Goal: Use online tool/utility: Utilize a website feature to perform a specific function

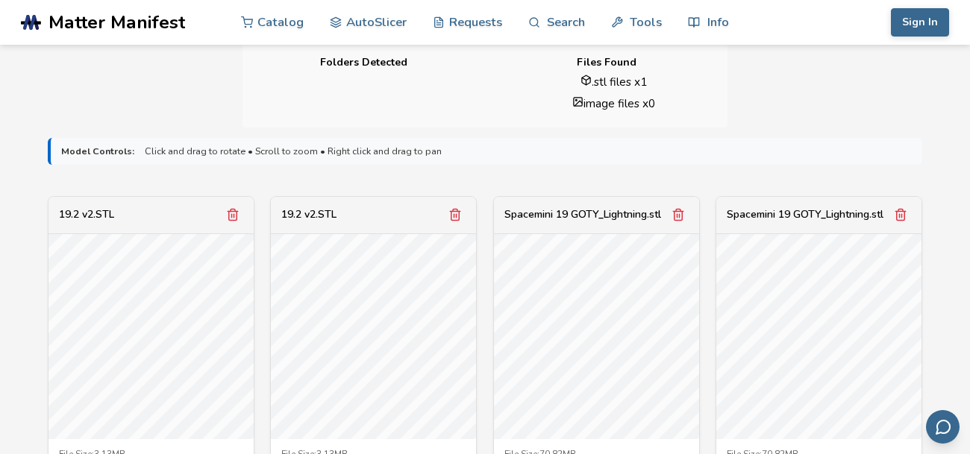
scroll to position [411, 0]
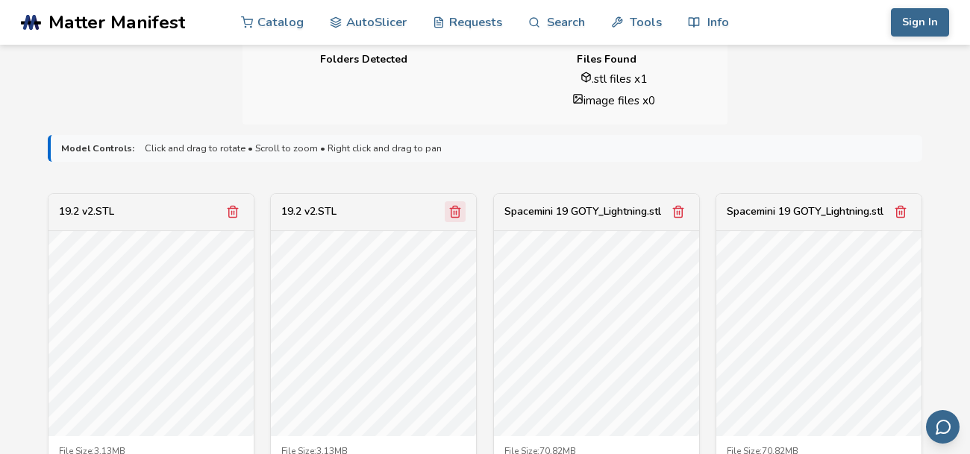
click at [457, 208] on icon "Remove model" at bounding box center [455, 212] width 8 height 11
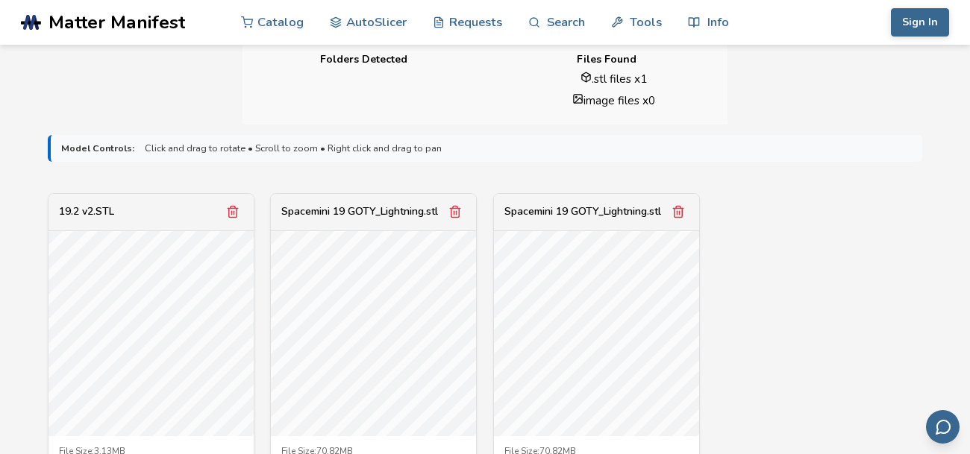
click at [457, 208] on icon "Remove model" at bounding box center [455, 212] width 8 height 11
click at [459, 208] on icon "Remove model" at bounding box center [455, 212] width 8 height 11
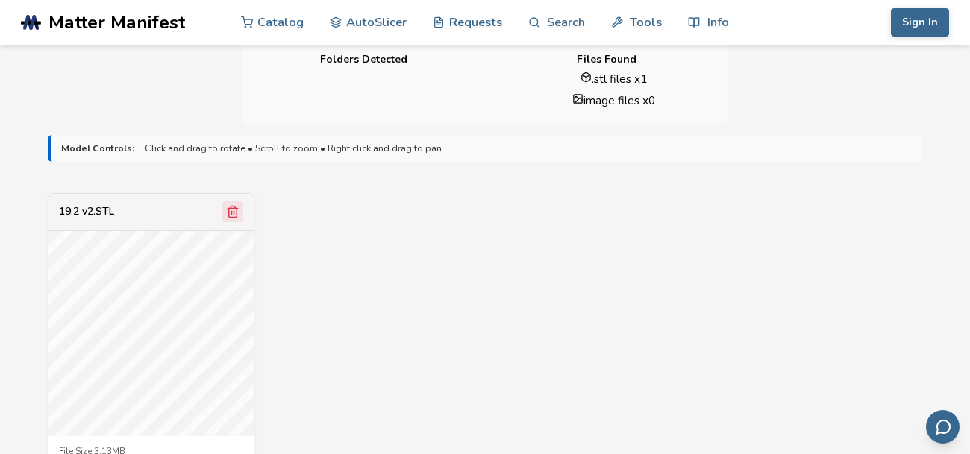
click at [233, 214] on icon "Remove model" at bounding box center [232, 211] width 13 height 13
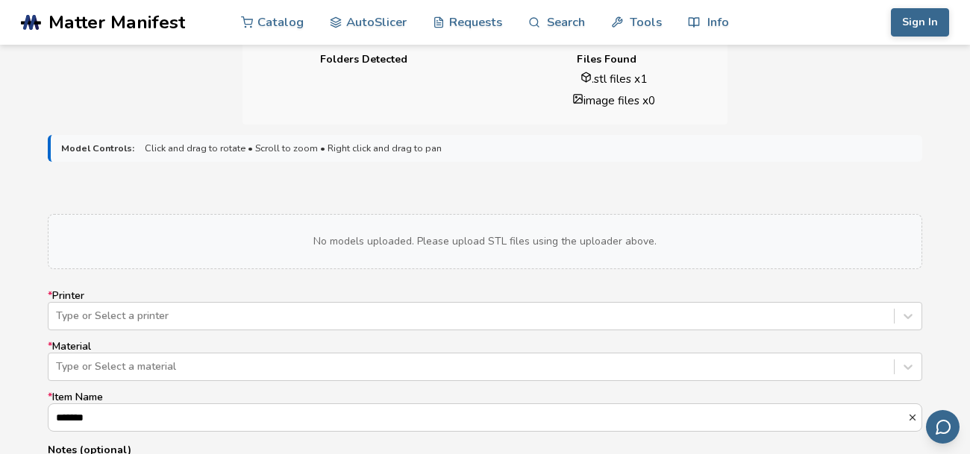
scroll to position [426, 0]
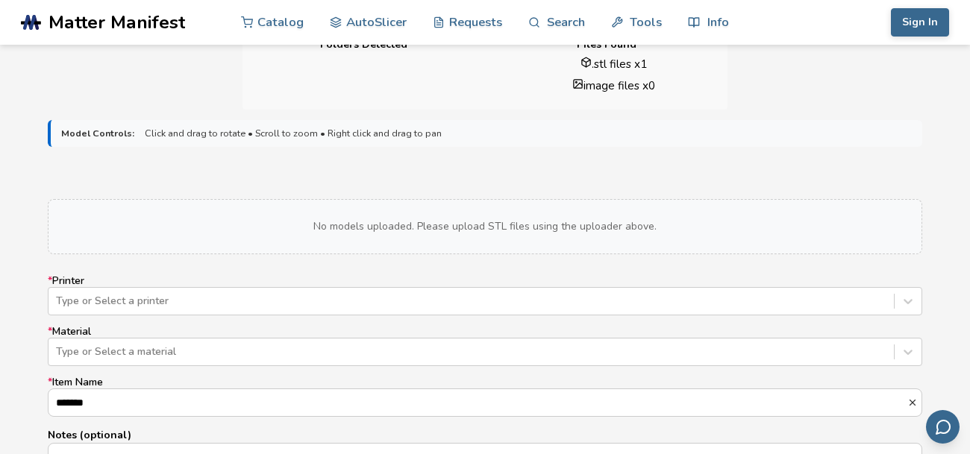
click at [512, 220] on div "No models uploaded. Please upload STL files using the uploader above." at bounding box center [485, 226] width 874 height 55
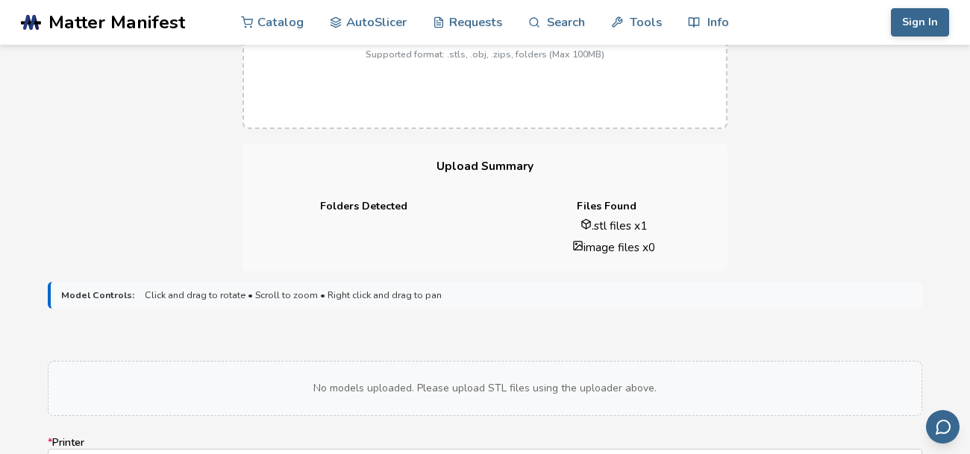
scroll to position [205, 0]
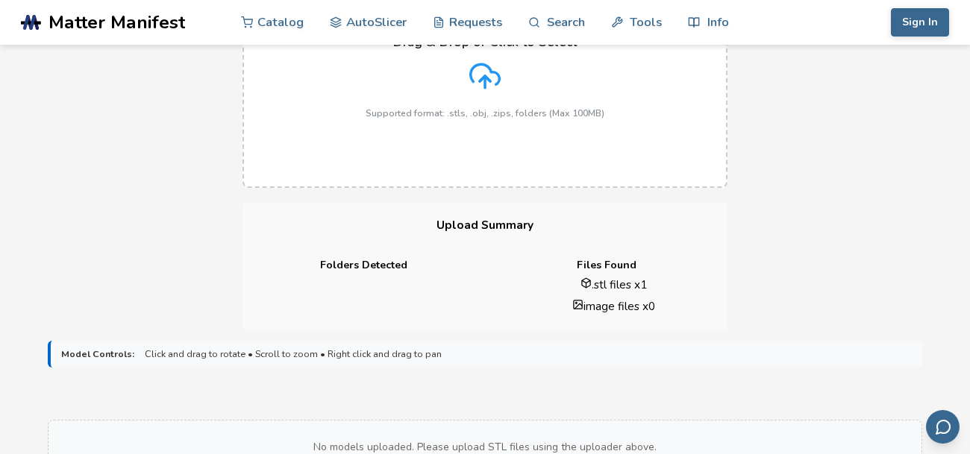
click at [480, 119] on label "Drag & Drop or Click to Select Supported format: .stls, .obj, .zips, folders (M…" at bounding box center [484, 76] width 485 height 224
click at [0, 0] on input "Drag & Drop or Click to Select Supported format: .stls, .obj, .zips, folders (M…" at bounding box center [0, 0] width 0 height 0
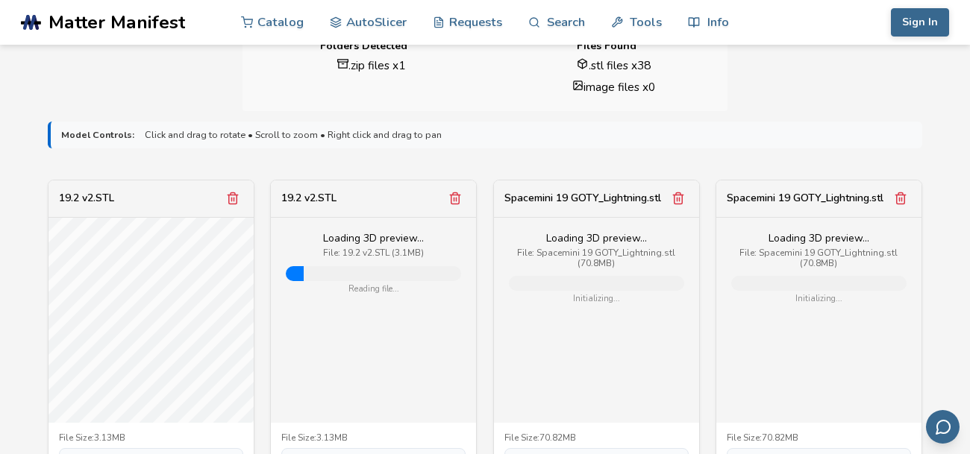
scroll to position [436, 0]
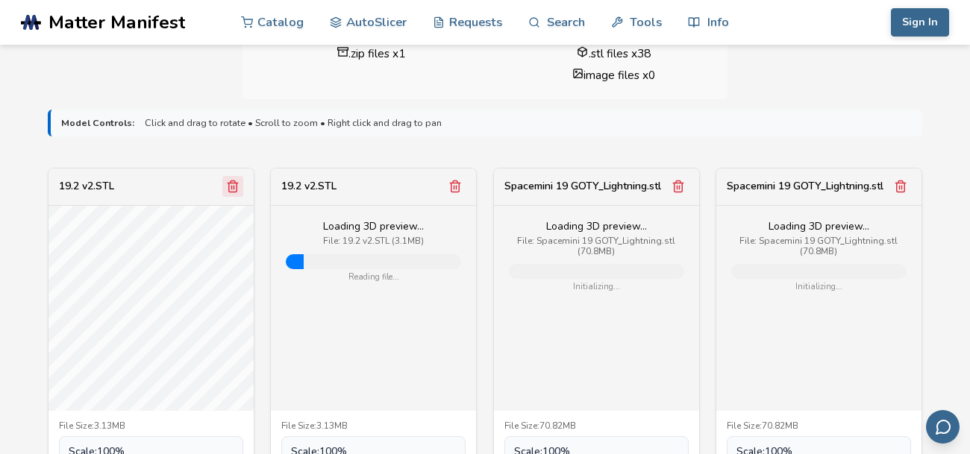
click at [233, 183] on icon "Remove model" at bounding box center [232, 186] width 13 height 13
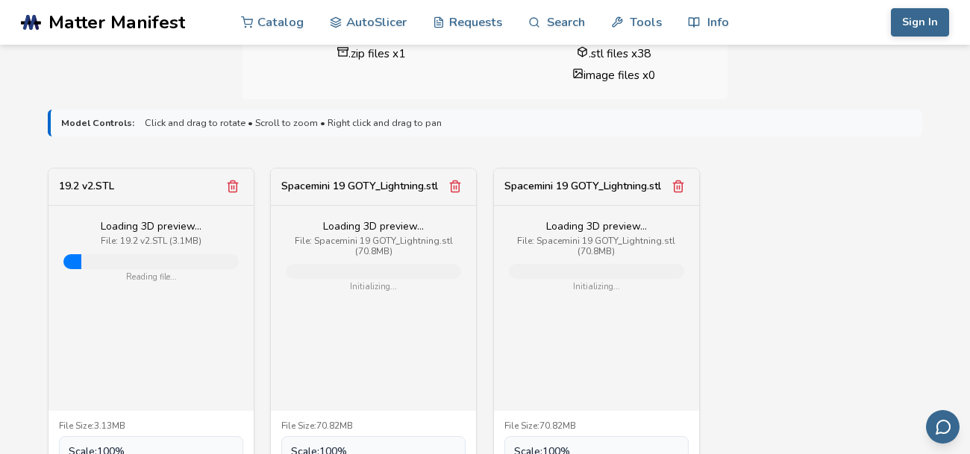
click at [233, 183] on icon "Remove model" at bounding box center [232, 186] width 13 height 13
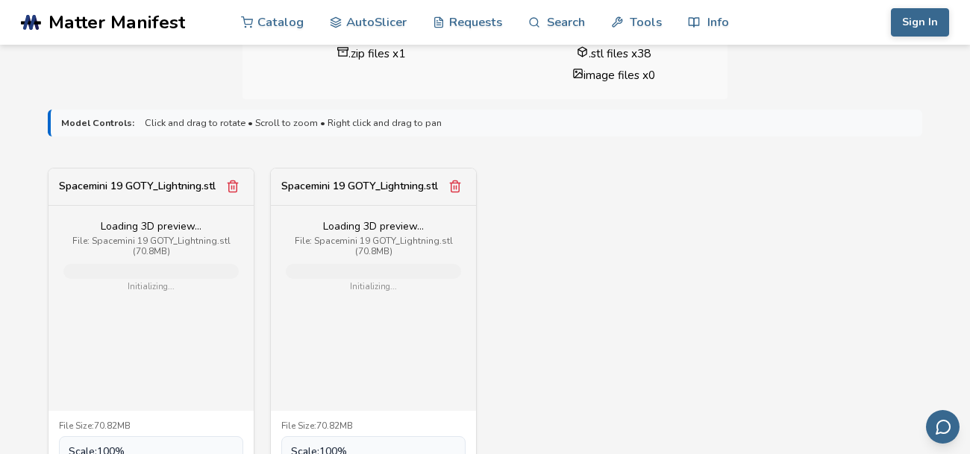
click at [233, 183] on icon "Remove model" at bounding box center [232, 186] width 13 height 13
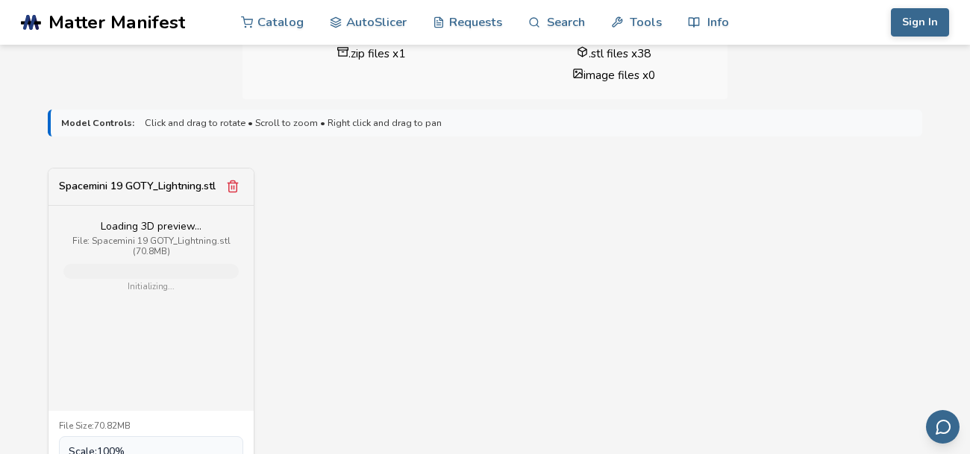
click at [233, 183] on icon "Remove model" at bounding box center [232, 186] width 13 height 13
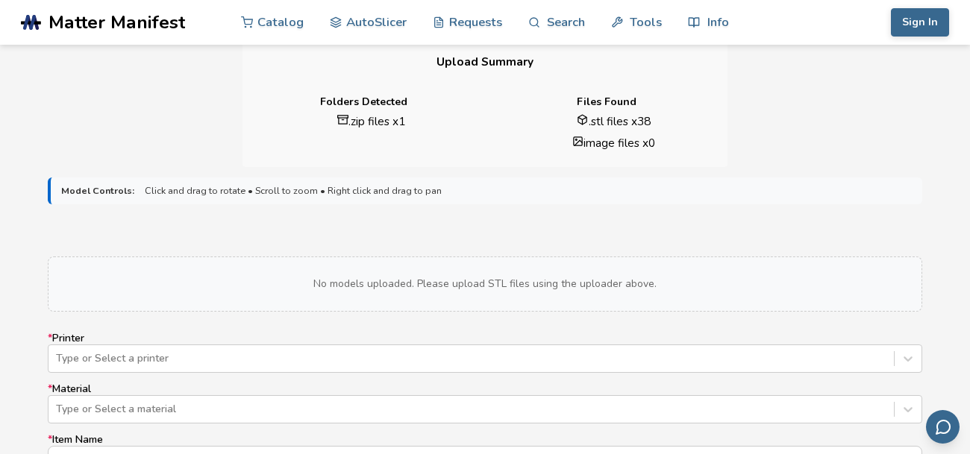
scroll to position [367, 0]
click at [587, 122] on li ".stl files x 38" at bounding box center [613, 123] width 207 height 16
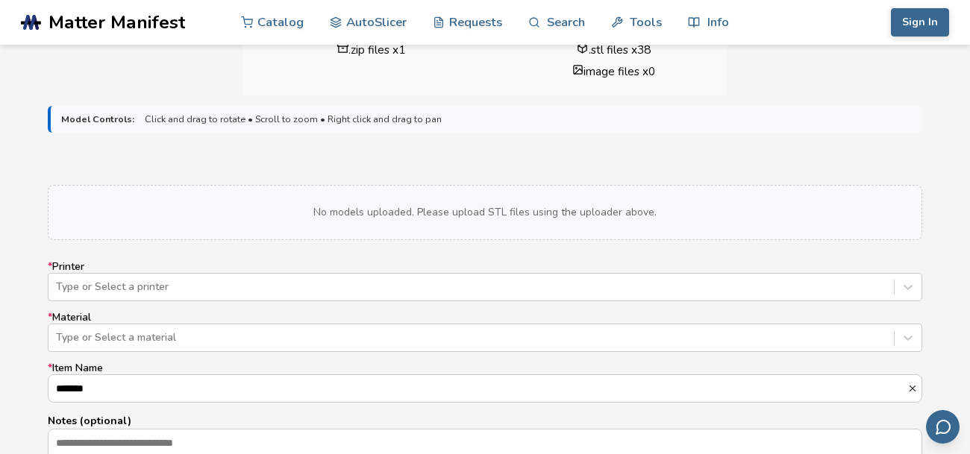
scroll to position [532, 0]
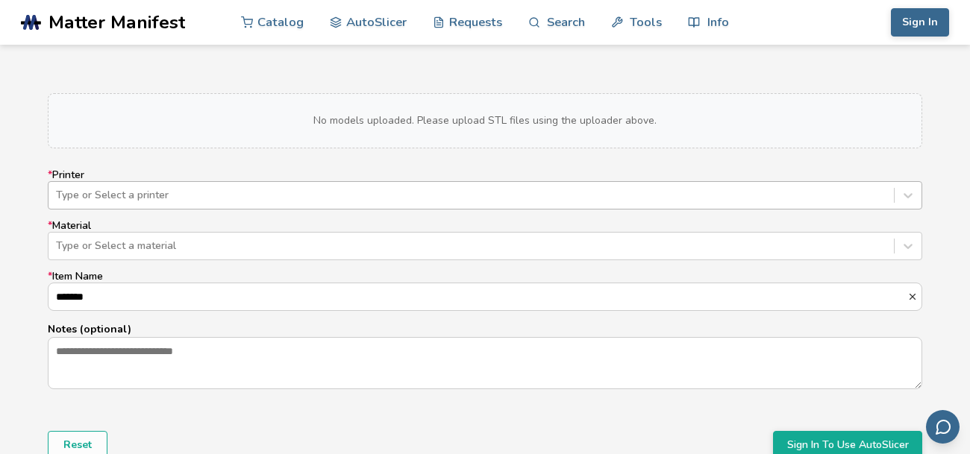
click at [192, 193] on div at bounding box center [471, 195] width 830 height 15
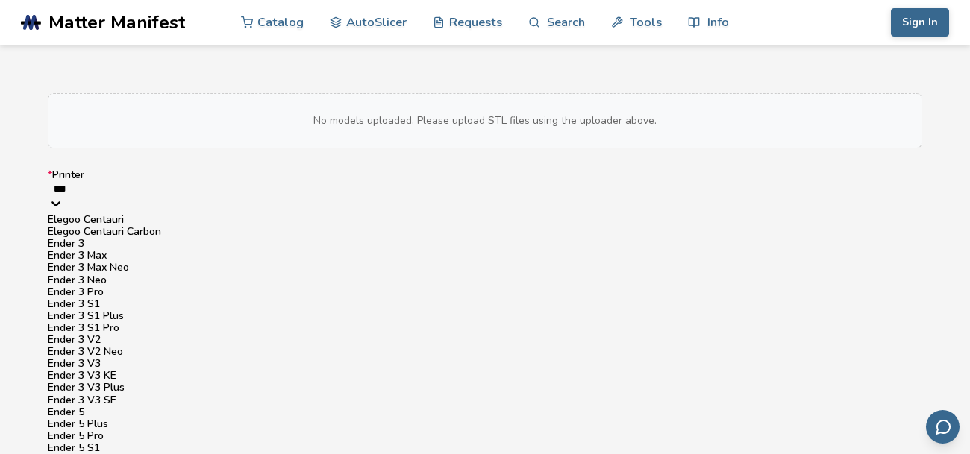
scroll to position [0, 0]
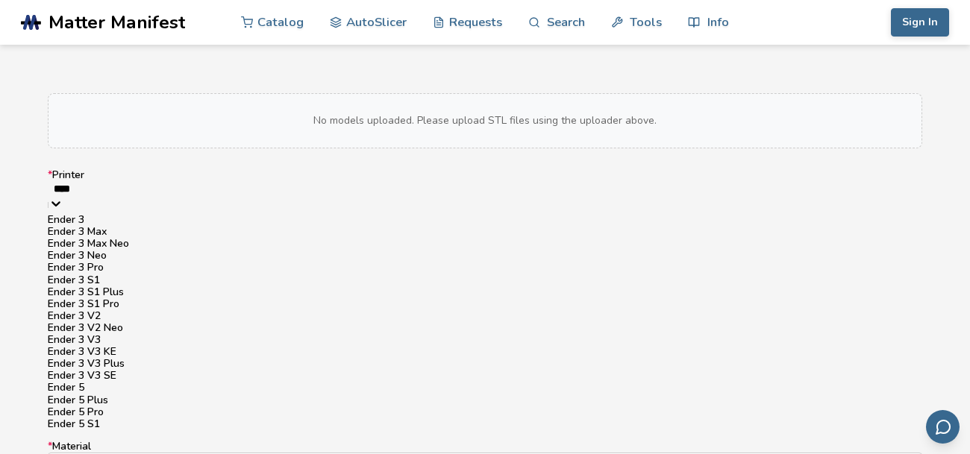
type input "*****"
click at [109, 322] on div "Ender 3 V2" at bounding box center [485, 316] width 874 height 12
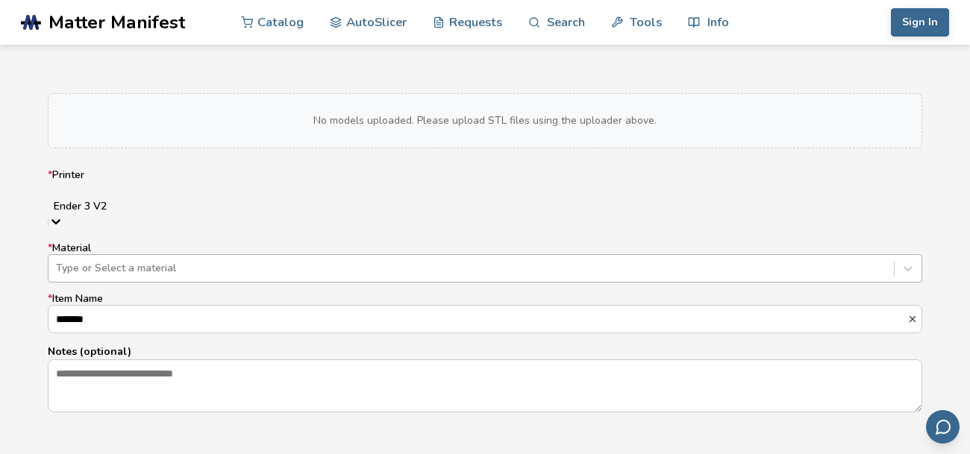
click at [107, 261] on div at bounding box center [471, 268] width 830 height 15
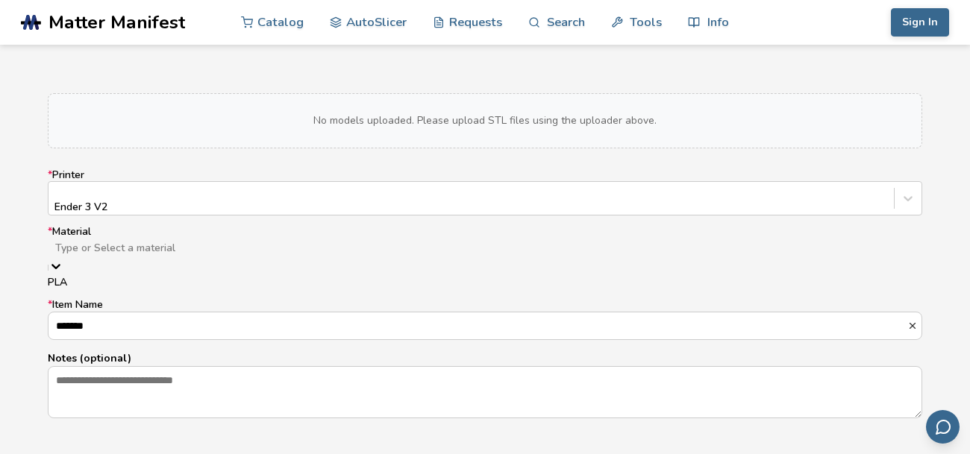
click at [93, 283] on div "PLA" at bounding box center [485, 283] width 874 height 12
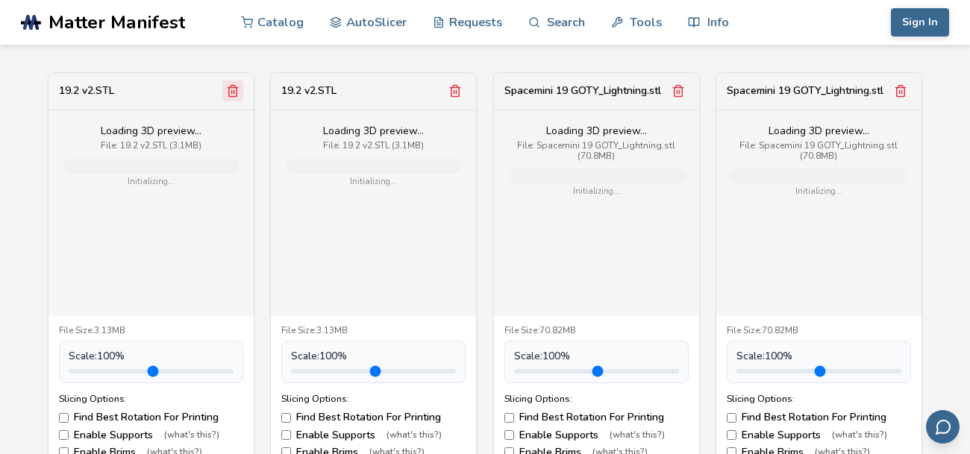
click at [237, 101] on button "Remove model" at bounding box center [232, 91] width 21 height 21
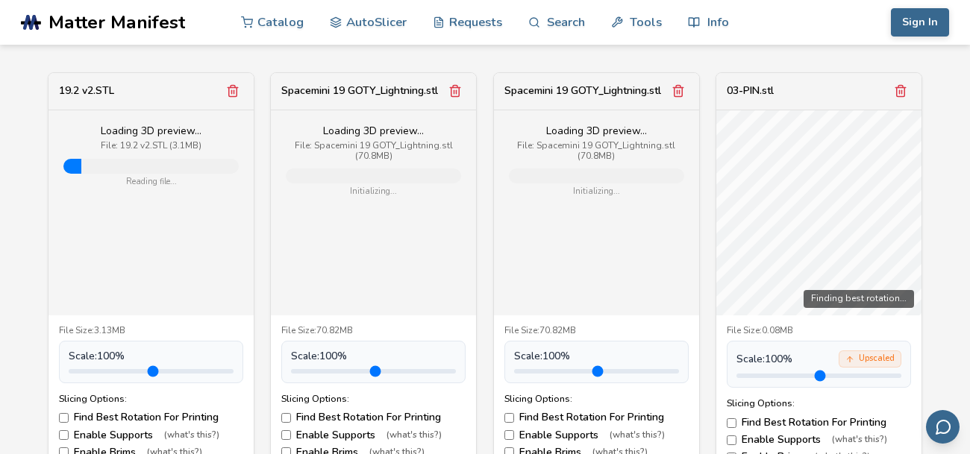
scroll to position [525, 0]
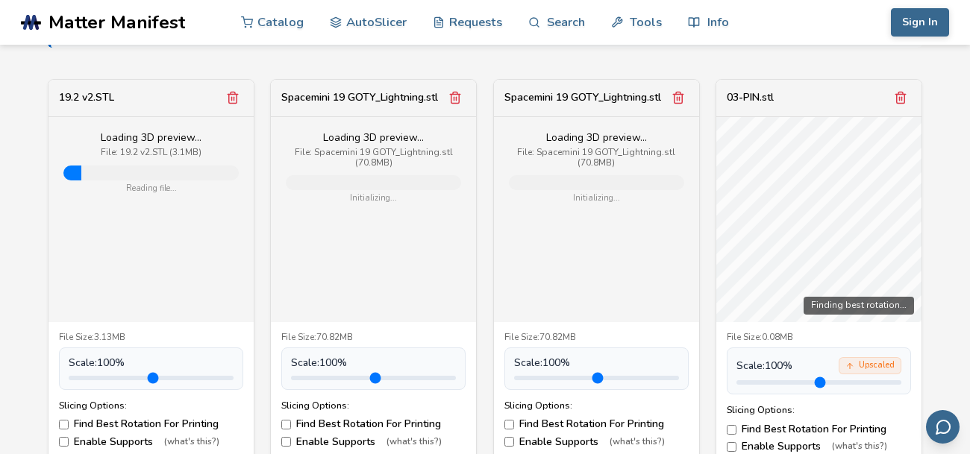
click at [237, 106] on button "Remove model" at bounding box center [232, 97] width 21 height 21
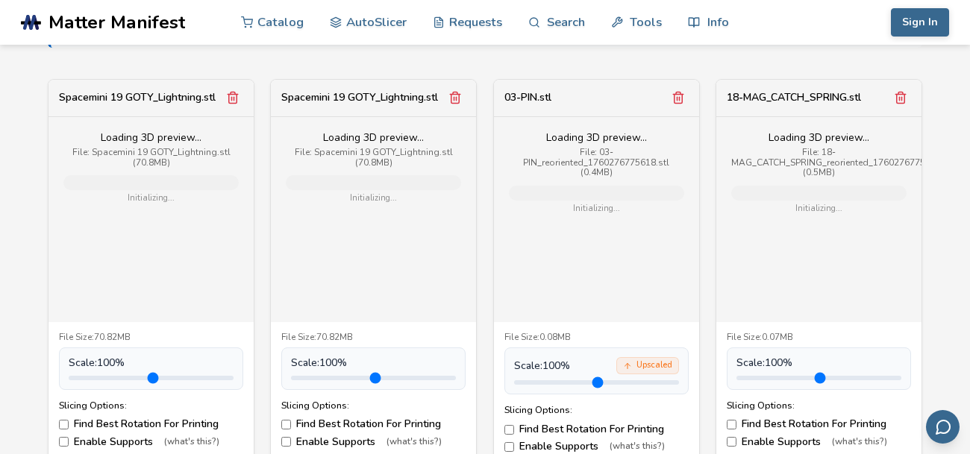
click at [237, 106] on button "Remove model" at bounding box center [232, 97] width 21 height 21
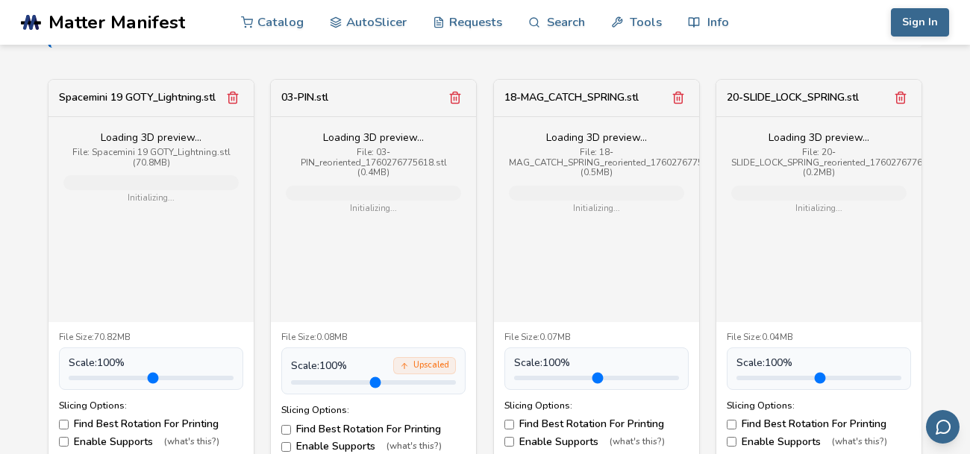
click at [237, 106] on button "Remove model" at bounding box center [232, 97] width 21 height 21
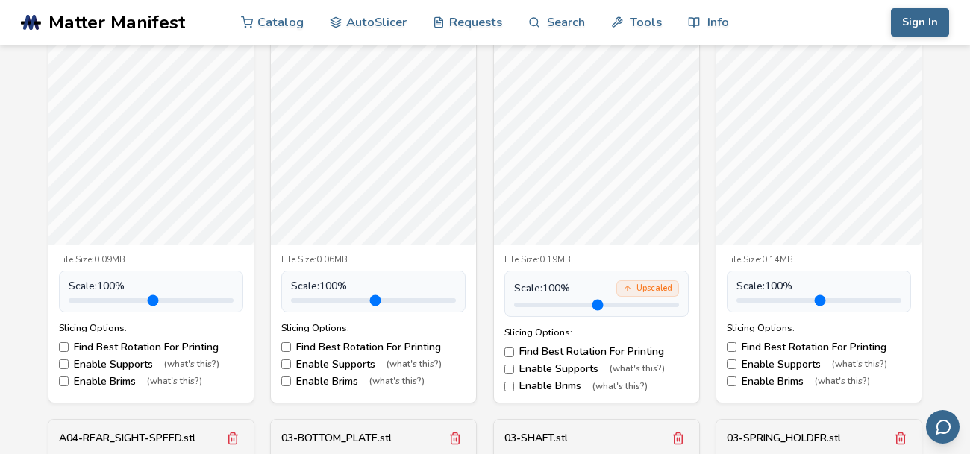
scroll to position [1455, 0]
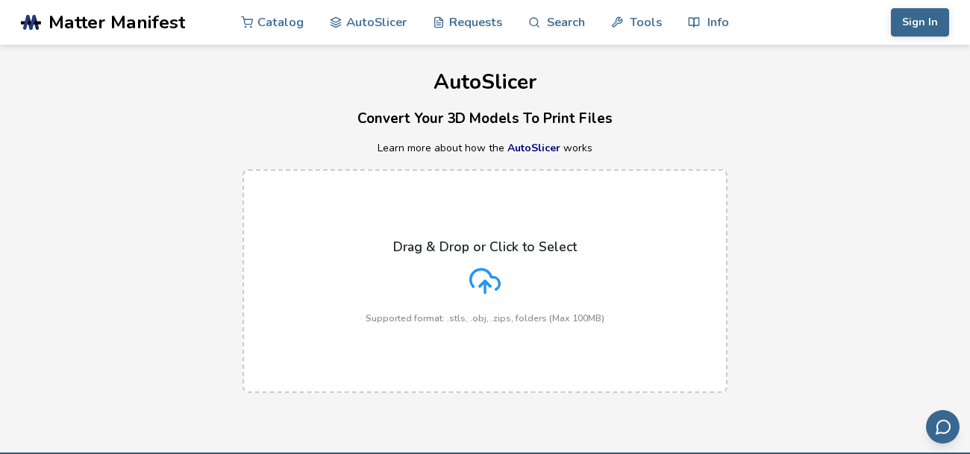
click at [468, 257] on div "Drag & Drop or Click to Select Supported format: .stls, .obj, .zips, folders (M…" at bounding box center [484, 281] width 239 height 84
click at [0, 0] on input "Drag & Drop or Click to Select Supported format: .stls, .obj, .zips, folders (M…" at bounding box center [0, 0] width 0 height 0
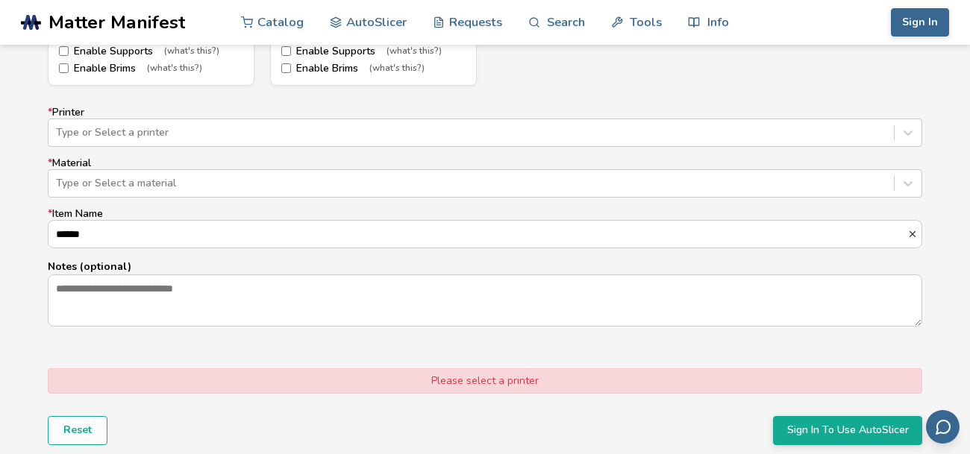
scroll to position [4649, 0]
click at [163, 137] on div at bounding box center [471, 133] width 830 height 15
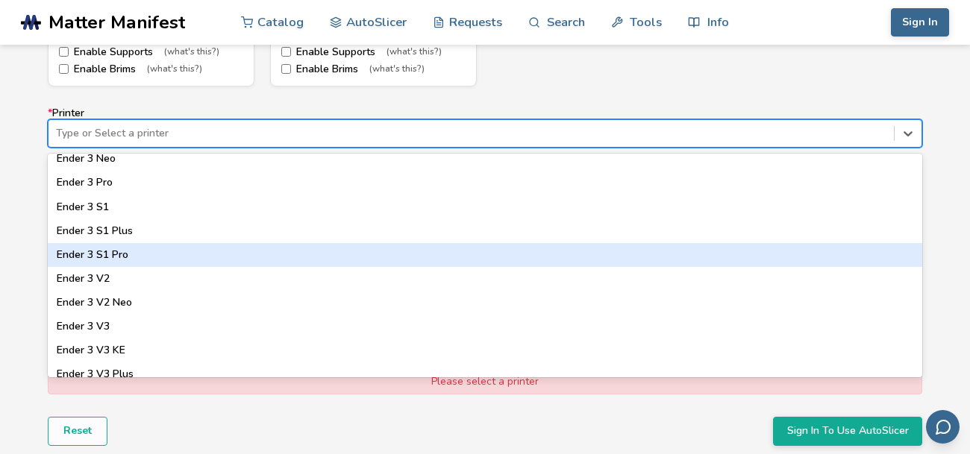
scroll to position [920, 0]
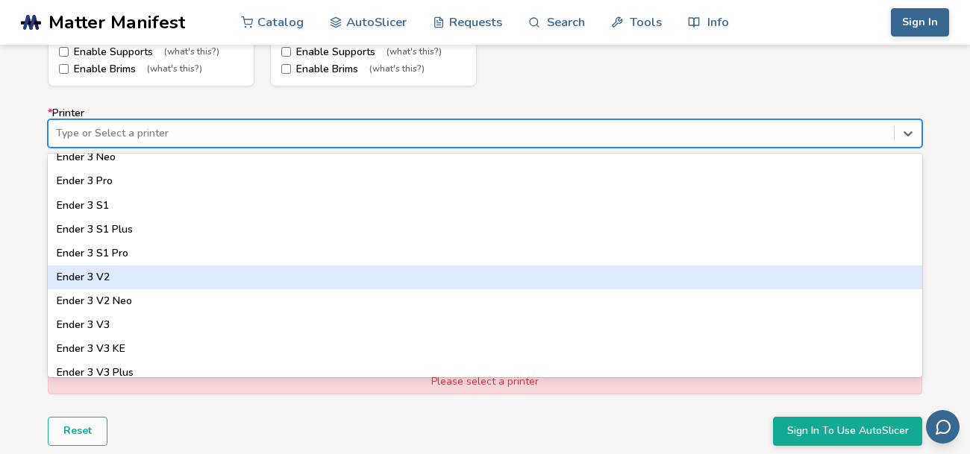
click at [122, 274] on div "Ender 3 V2" at bounding box center [485, 278] width 874 height 24
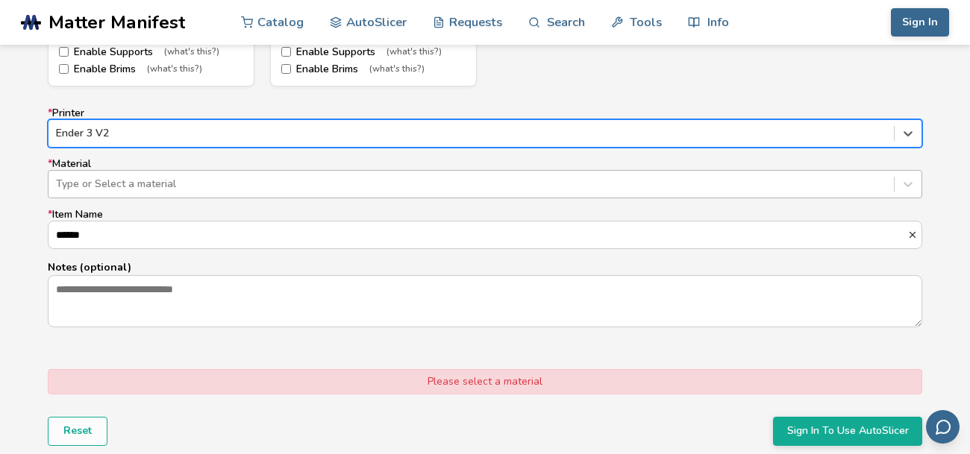
click at [102, 178] on div at bounding box center [471, 184] width 830 height 15
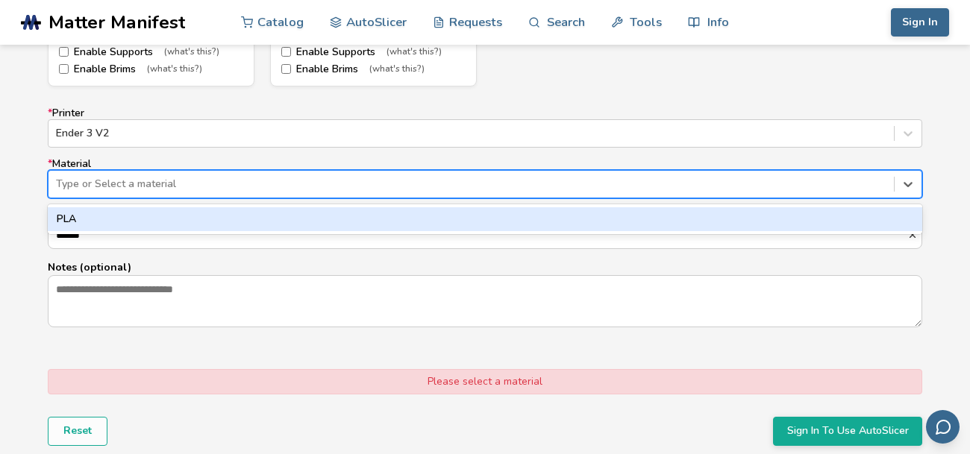
click at [79, 213] on div "PLA" at bounding box center [485, 219] width 874 height 24
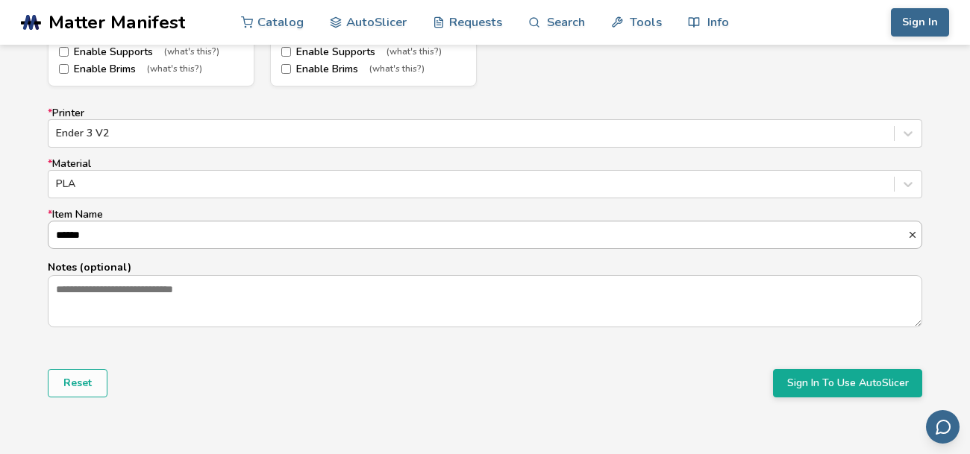
drag, startPoint x: 101, startPoint y: 236, endPoint x: 49, endPoint y: 233, distance: 51.5
click at [49, 233] on input "******" at bounding box center [477, 235] width 859 height 27
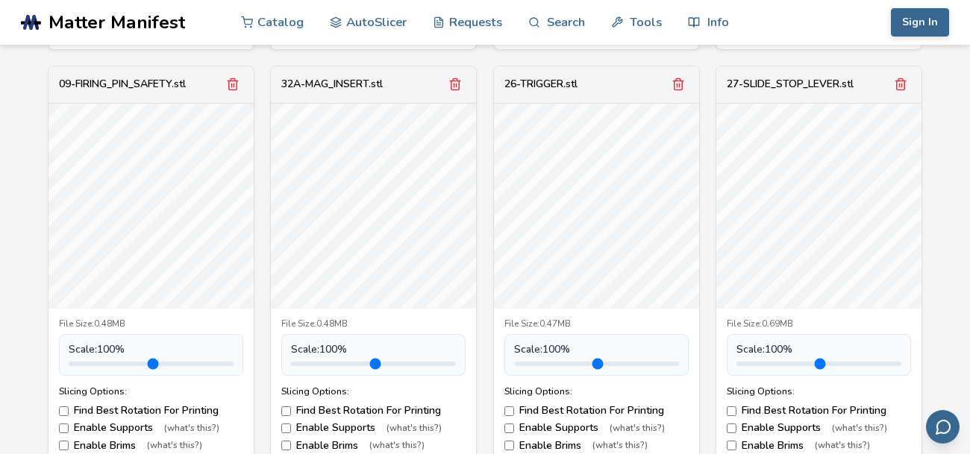
scroll to position [3066, 0]
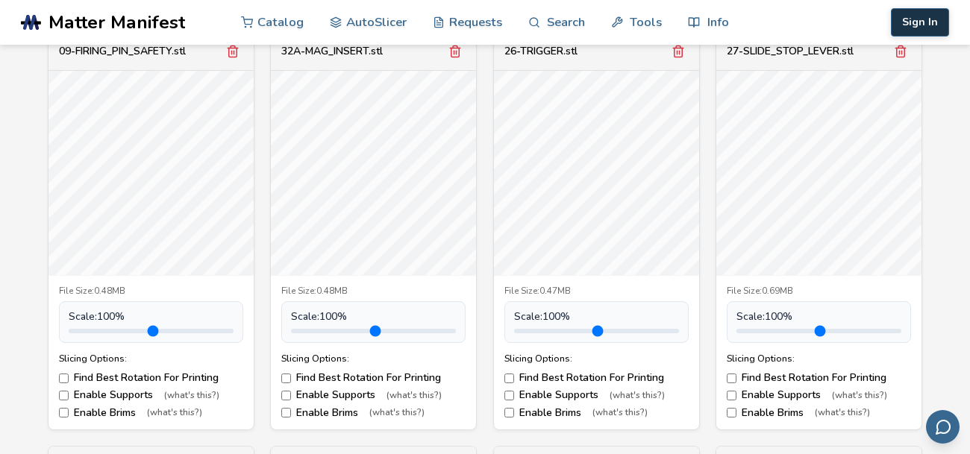
click at [933, 18] on button "Sign In" at bounding box center [920, 22] width 58 height 28
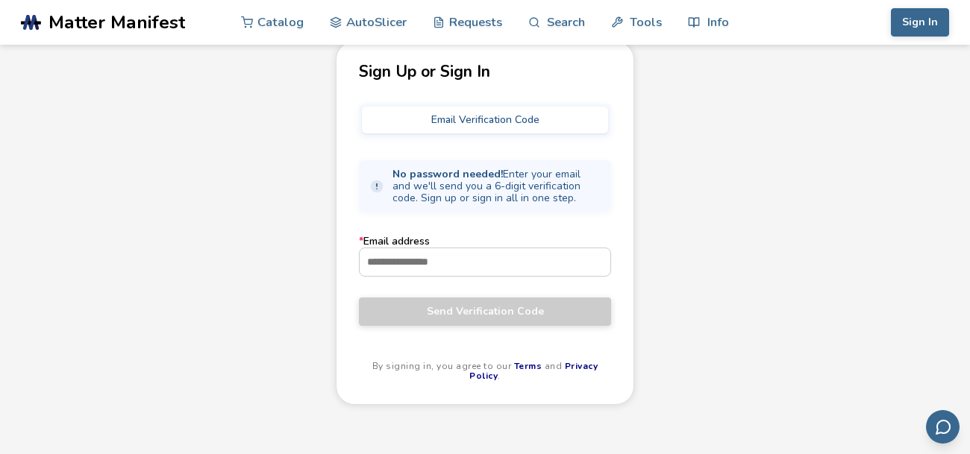
scroll to position [79, 0]
click at [454, 119] on button "Email Verification Code" at bounding box center [485, 119] width 246 height 27
click at [429, 259] on input "* Email address" at bounding box center [485, 261] width 251 height 27
type input "**********"
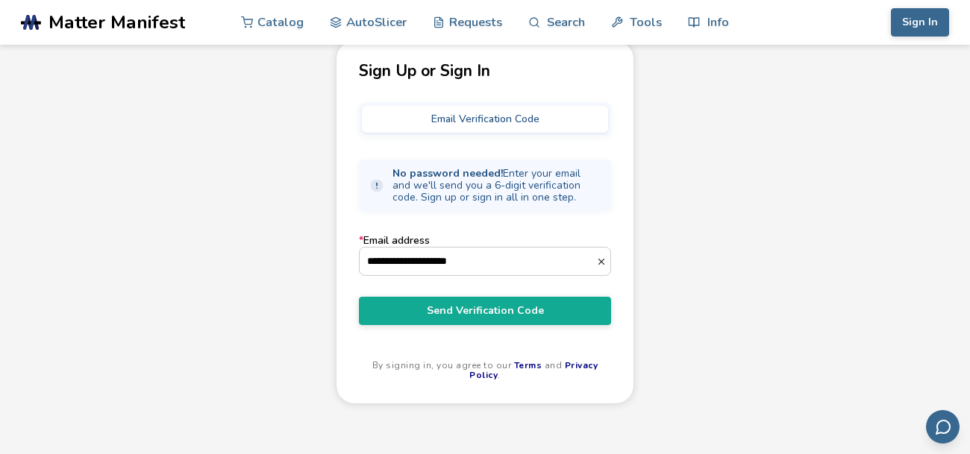
click at [495, 130] on button "Email Verification Code" at bounding box center [485, 119] width 246 height 27
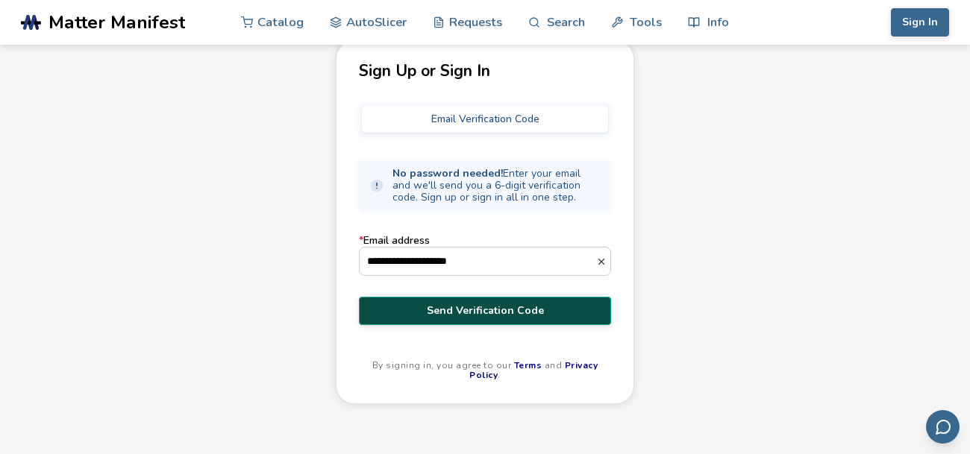
click at [472, 308] on span "Send Verification Code" at bounding box center [485, 311] width 230 height 12
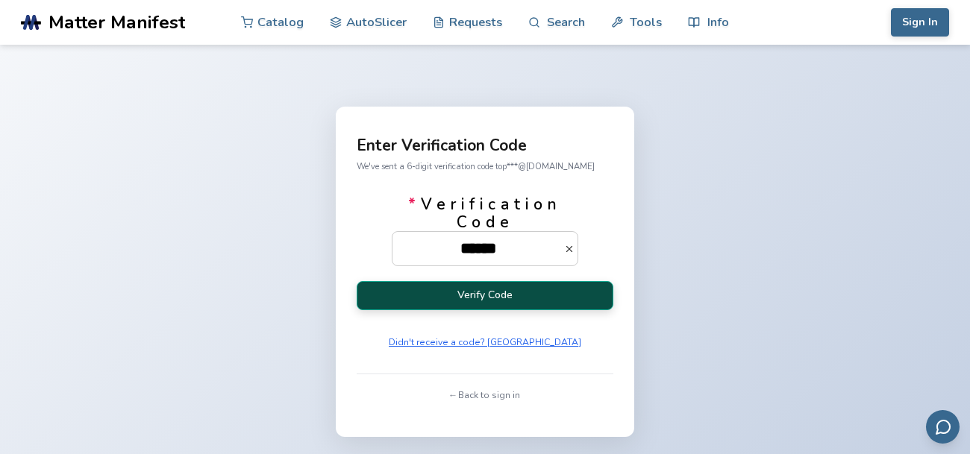
type input "******"
click at [489, 307] on button "Verify Code" at bounding box center [485, 295] width 257 height 29
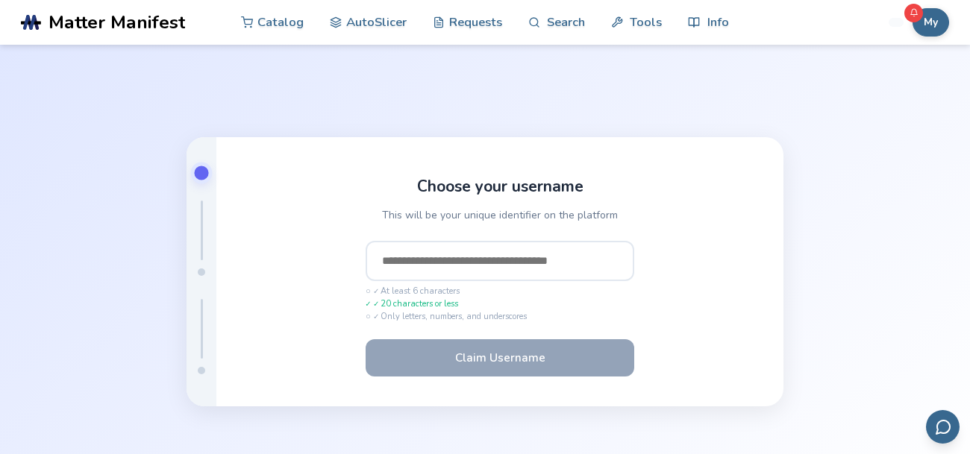
click at [506, 263] on input "text" at bounding box center [499, 261] width 269 height 40
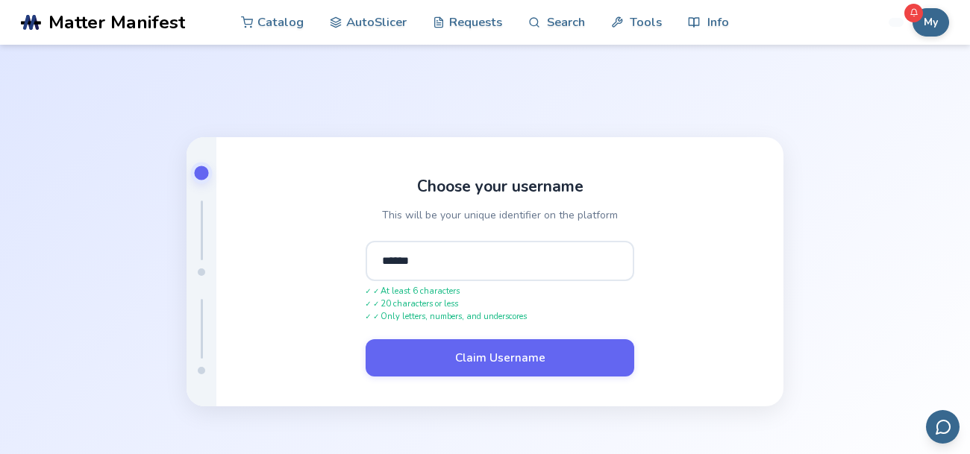
type input "*******"
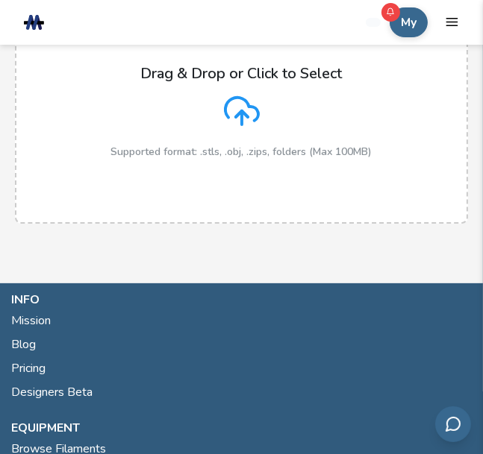
scroll to position [129, 0]
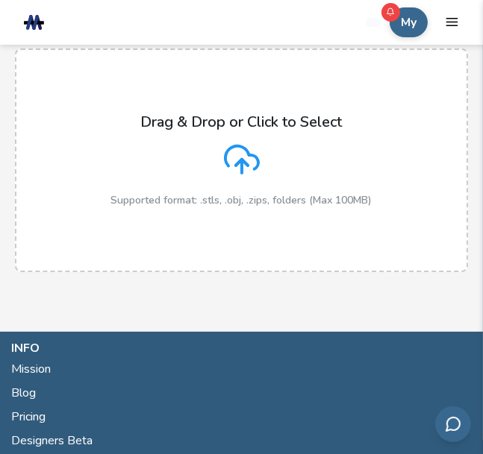
click at [230, 180] on div "Drag & Drop or Click to Select Supported format: .stls, .obj, .zips, folders (M…" at bounding box center [241, 159] width 261 height 93
click at [0, 0] on input "Drag & Drop or Click to Select Supported format: .stls, .obj, .zips, folders (M…" at bounding box center [0, 0] width 0 height 0
click at [263, 129] on p "Drag & Drop or Click to Select" at bounding box center [241, 121] width 201 height 17
click at [0, 0] on input "Drag & Drop or Click to Select Supported format: .stls, .obj, .zips, folders (M…" at bounding box center [0, 0] width 0 height 0
click at [269, 195] on p "Supported format: .stls, .obj, .zips, folders (Max 100MB)" at bounding box center [241, 201] width 261 height 12
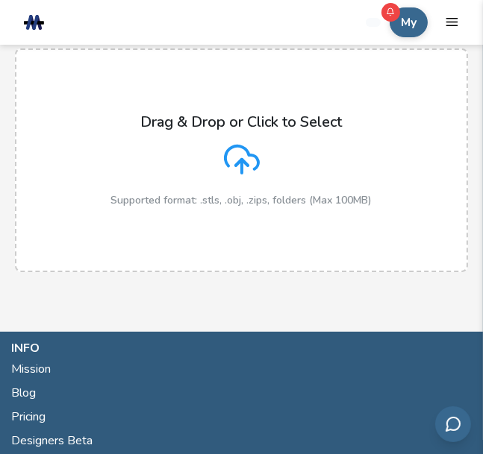
click at [0, 0] on input "Drag & Drop or Click to Select Supported format: .stls, .obj, .zips, folders (M…" at bounding box center [0, 0] width 0 height 0
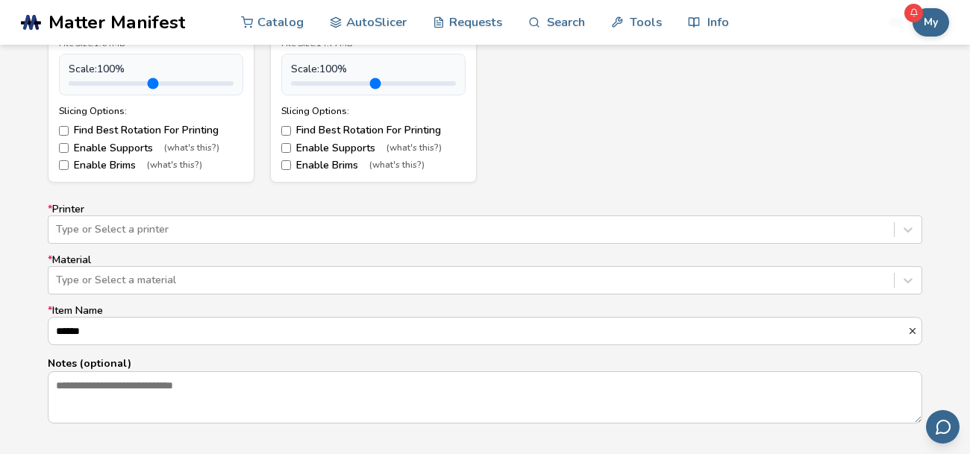
scroll to position [4557, 0]
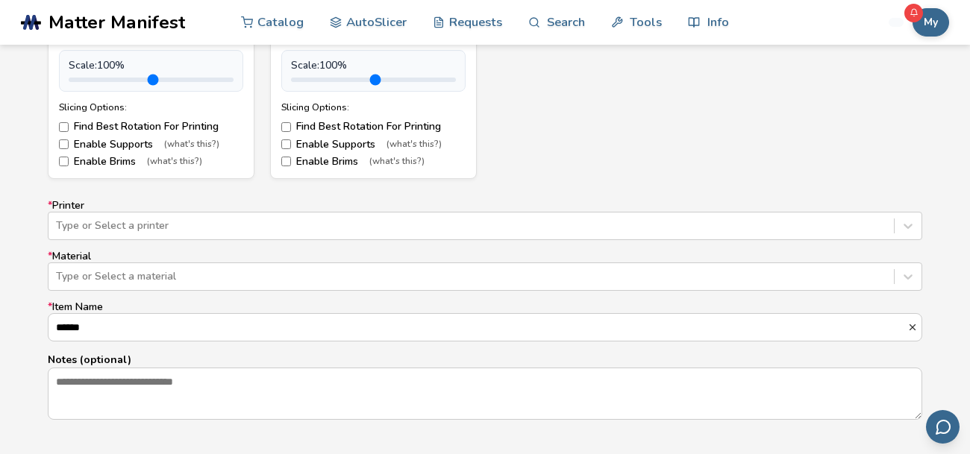
click at [128, 201] on label "* Printer Type or Select a printer" at bounding box center [485, 220] width 874 height 40
click at [200, 212] on div "Type or Select a printer" at bounding box center [485, 226] width 874 height 28
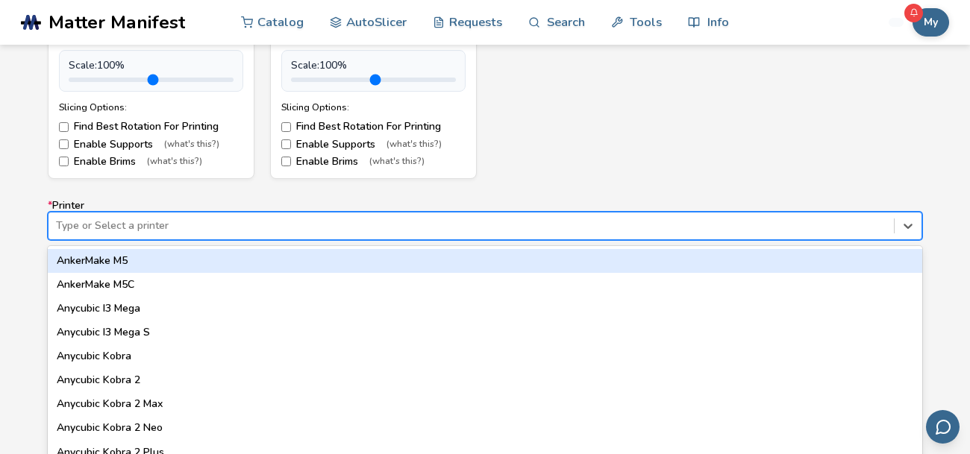
scroll to position [4588, 0]
